Goal: Task Accomplishment & Management: Complete application form

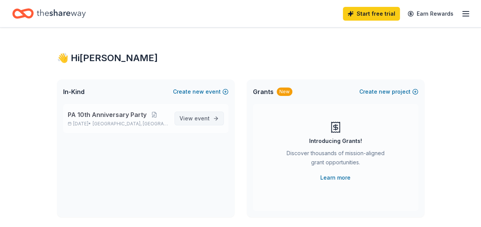
click at [201, 119] on span "event" at bounding box center [201, 118] width 15 height 7
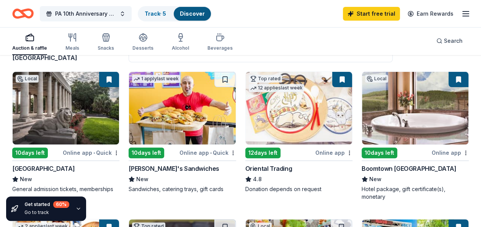
scroll to position [70, 0]
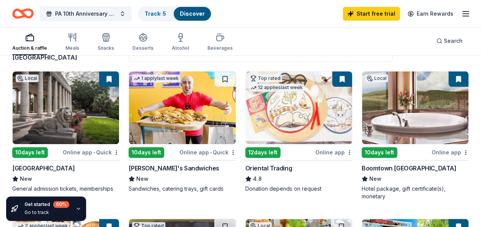
click at [98, 153] on div "Online app • Quick" at bounding box center [91, 153] width 57 height 10
click at [92, 127] on img at bounding box center [66, 108] width 106 height 73
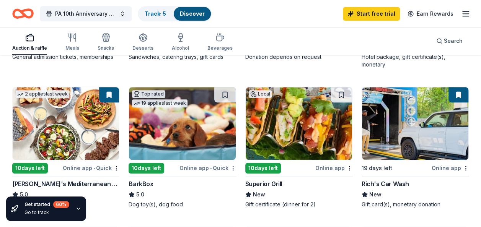
scroll to position [201, 0]
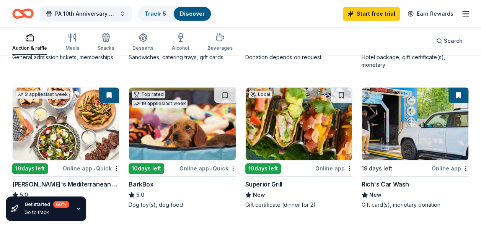
click at [326, 169] on div "Online app" at bounding box center [333, 169] width 37 height 10
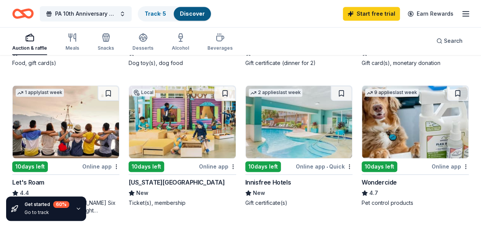
scroll to position [349, 0]
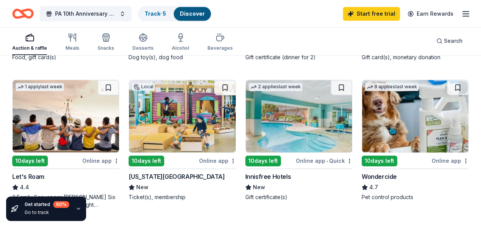
click at [214, 160] on div "Online app" at bounding box center [217, 161] width 37 height 10
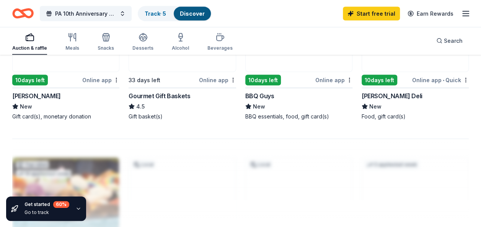
scroll to position [725, 0]
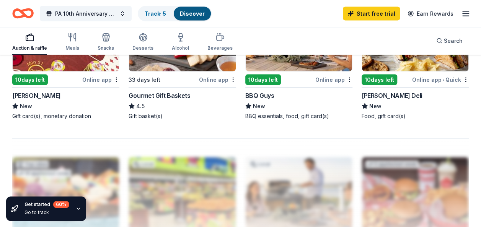
click at [220, 143] on div at bounding box center [240, 199] width 456 height 122
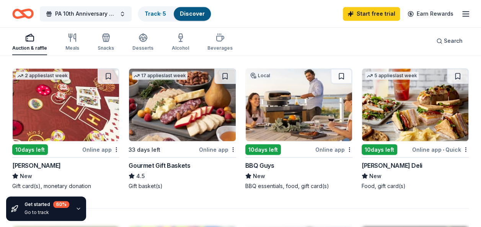
scroll to position [655, 0]
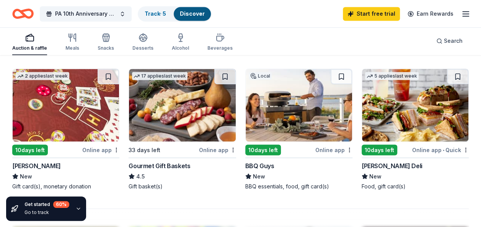
click at [212, 148] on div "Online app" at bounding box center [217, 150] width 37 height 10
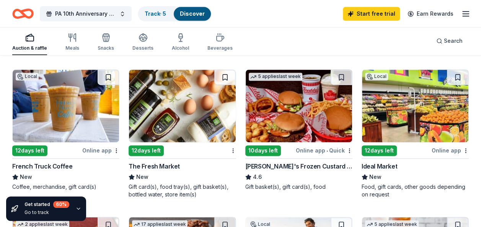
scroll to position [508, 0]
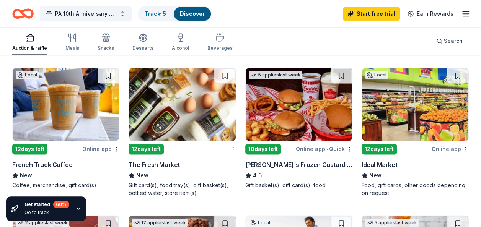
click at [157, 163] on div "The Fresh Market" at bounding box center [154, 164] width 51 height 9
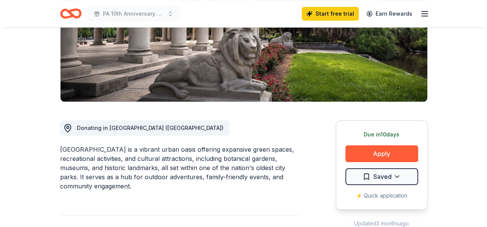
scroll to position [132, 0]
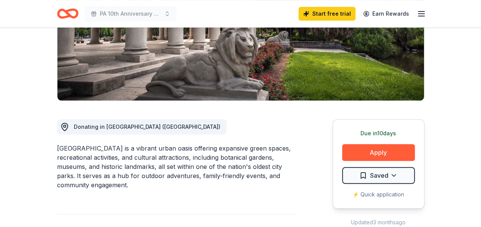
click at [351, 146] on button "Apply" at bounding box center [378, 152] width 73 height 17
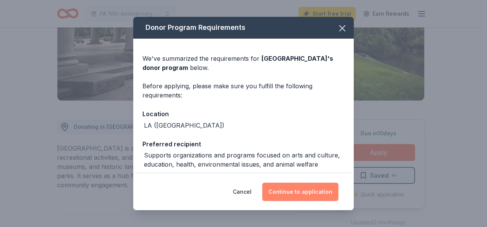
click at [310, 187] on button "Continue to application" at bounding box center [300, 192] width 76 height 18
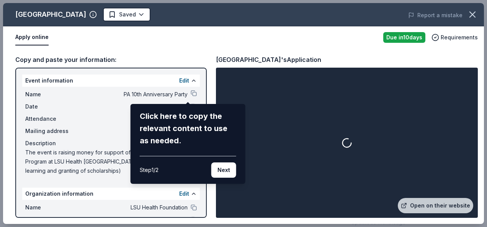
click at [68, 134] on div "New Orleans City Park Saved Report a mistake Apply online Due in 10 days Requir…" at bounding box center [243, 113] width 480 height 221
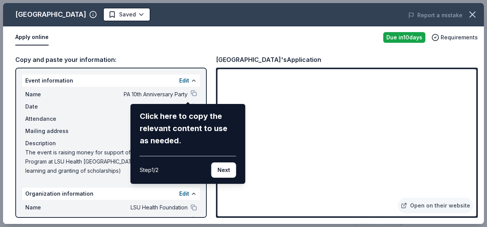
click at [220, 178] on div "Click here to copy the relevant content to use as needed. Step 1 / 2 Next" at bounding box center [187, 144] width 115 height 80
click at [221, 173] on button "Next" at bounding box center [223, 170] width 25 height 15
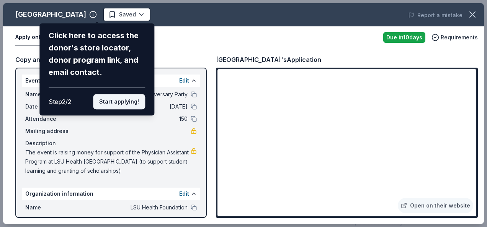
click at [128, 103] on button "Start applying!" at bounding box center [119, 101] width 52 height 15
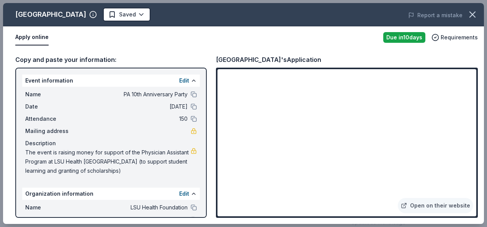
click at [35, 36] on button "Apply online" at bounding box center [31, 37] width 33 height 16
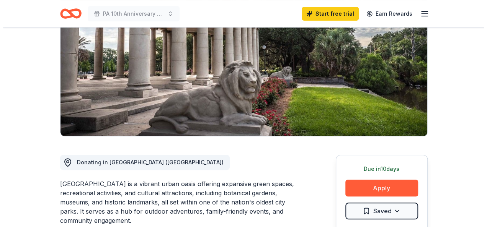
scroll to position [106, 0]
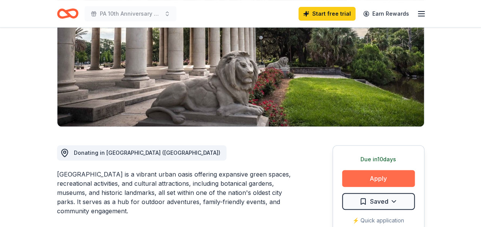
click at [370, 184] on button "Apply" at bounding box center [378, 178] width 73 height 17
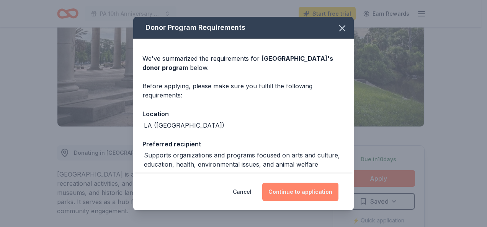
click at [305, 190] on button "Continue to application" at bounding box center [300, 192] width 76 height 18
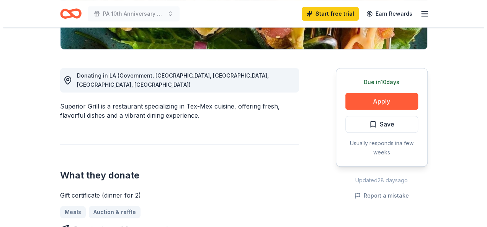
scroll to position [183, 0]
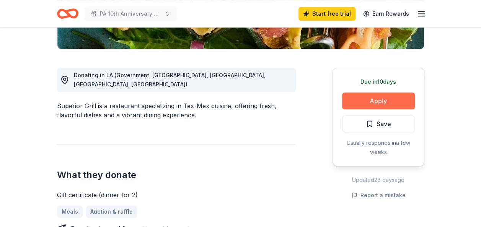
click at [373, 95] on button "Apply" at bounding box center [378, 101] width 73 height 17
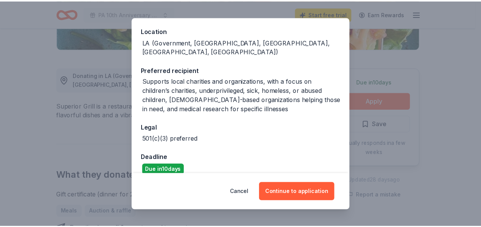
scroll to position [84, 0]
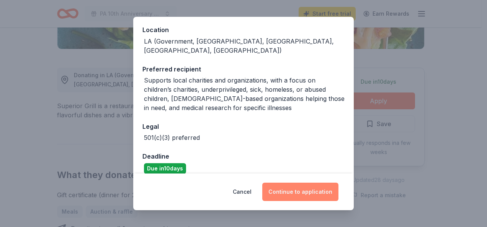
click at [301, 192] on button "Continue to application" at bounding box center [300, 192] width 76 height 18
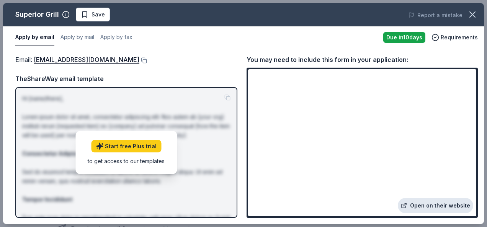
click at [438, 206] on link "Open on their website" at bounding box center [434, 205] width 75 height 15
click at [474, 16] on icon "button" at bounding box center [472, 14] width 11 height 11
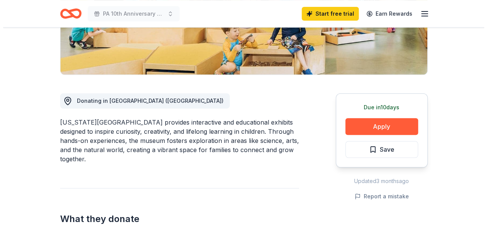
scroll to position [180, 0]
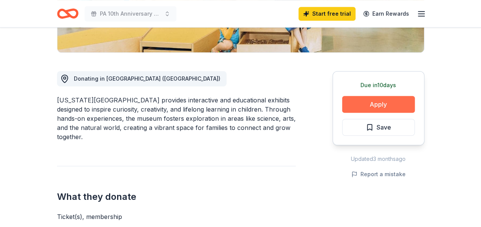
click at [378, 100] on button "Apply" at bounding box center [378, 104] width 73 height 17
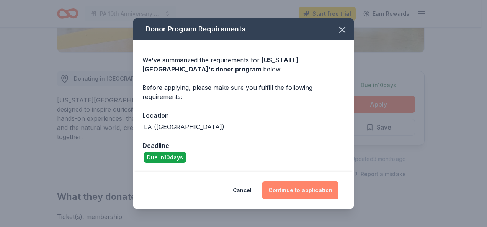
click at [297, 195] on button "Continue to application" at bounding box center [300, 190] width 76 height 18
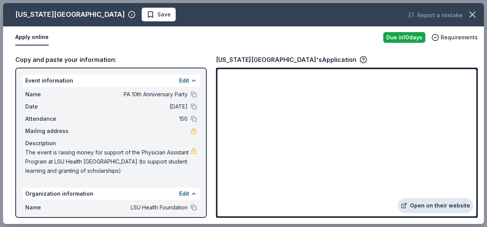
click at [425, 207] on link "Open on their website" at bounding box center [434, 205] width 75 height 15
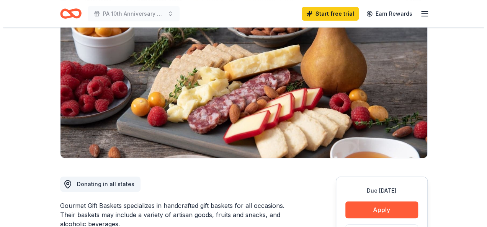
scroll to position [150, 0]
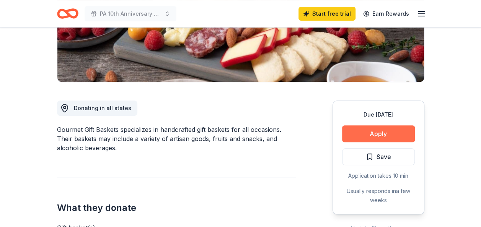
click at [392, 134] on button "Apply" at bounding box center [378, 133] width 73 height 17
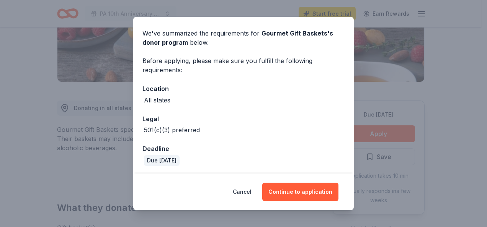
scroll to position [27, 0]
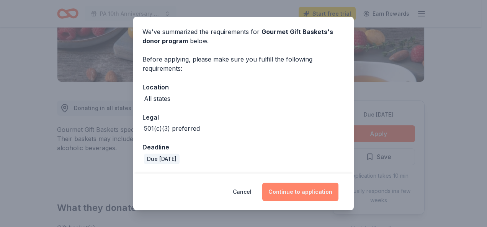
click at [287, 186] on button "Continue to application" at bounding box center [300, 192] width 76 height 18
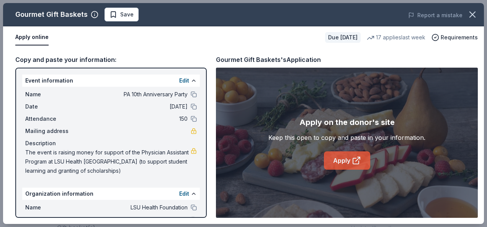
click at [348, 160] on link "Apply" at bounding box center [347, 160] width 46 height 18
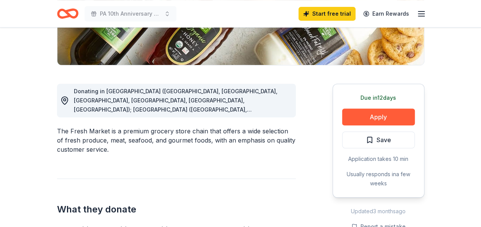
scroll to position [173, 0]
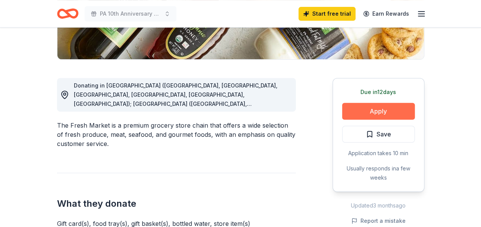
click at [371, 109] on button "Apply" at bounding box center [378, 111] width 73 height 17
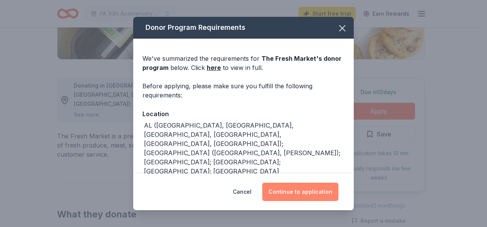
click at [318, 191] on button "Continue to application" at bounding box center [300, 192] width 76 height 18
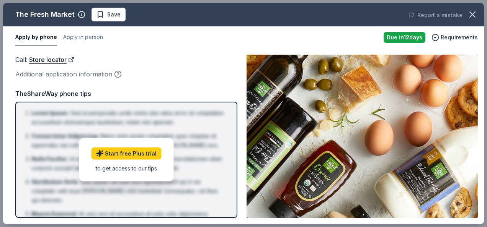
click at [168, 75] on div "Additional application information" at bounding box center [126, 74] width 222 height 10
click at [347, 119] on img at bounding box center [361, 136] width 231 height 163
click at [115, 156] on link "Start free Plus trial" at bounding box center [126, 154] width 70 height 12
click at [56, 71] on div "Additional application information" at bounding box center [126, 74] width 222 height 10
click at [47, 59] on link "Store locator" at bounding box center [51, 60] width 45 height 10
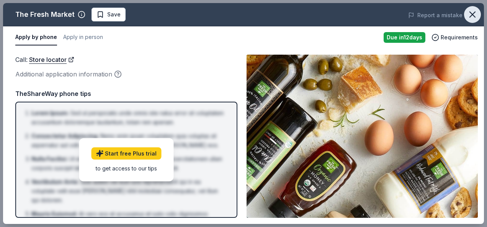
click at [469, 16] on icon "button" at bounding box center [471, 14] width 5 height 5
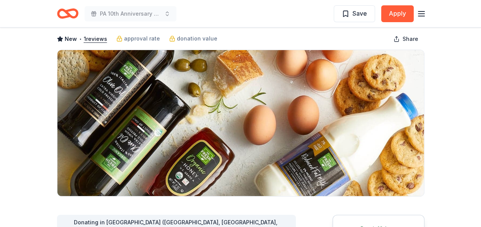
scroll to position [36, 0]
